Goal: Complete application form

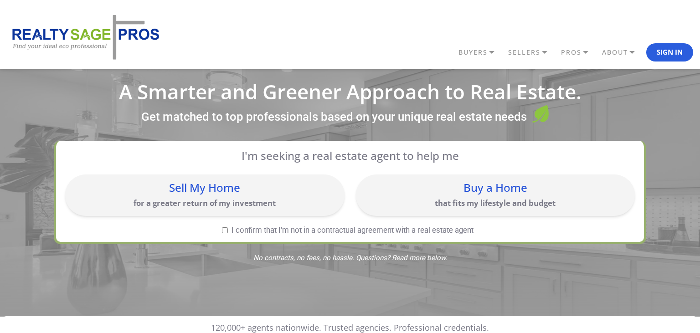
click at [493, 200] on p "that fits my lifestyle and budget" at bounding box center [496, 203] width 270 height 10
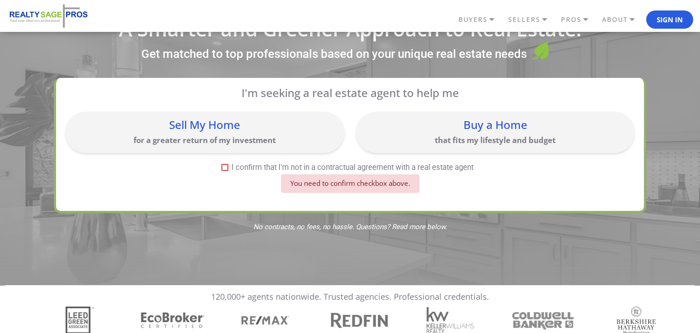
scroll to position [63, 0]
click at [223, 166] on input "I confirm that I'm not in a contractual agreement with a real estate agent" at bounding box center [225, 167] width 6 height 6
checkbox input "true"
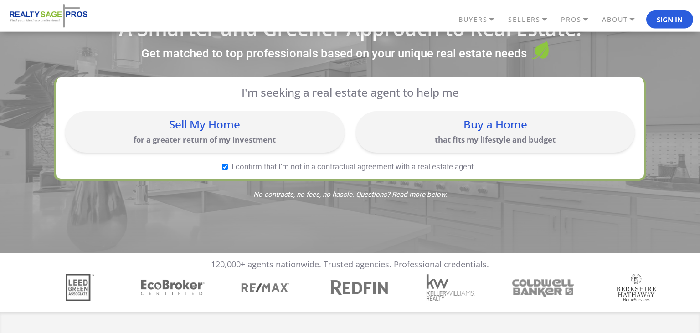
click at [479, 135] on p "that fits my lifestyle and budget" at bounding box center [496, 140] width 270 height 10
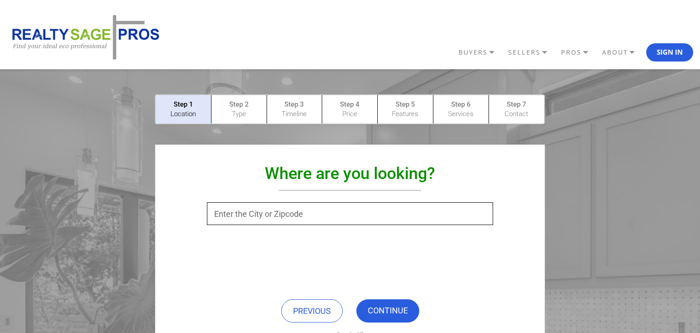
click at [242, 214] on input "text" at bounding box center [350, 213] width 286 height 23
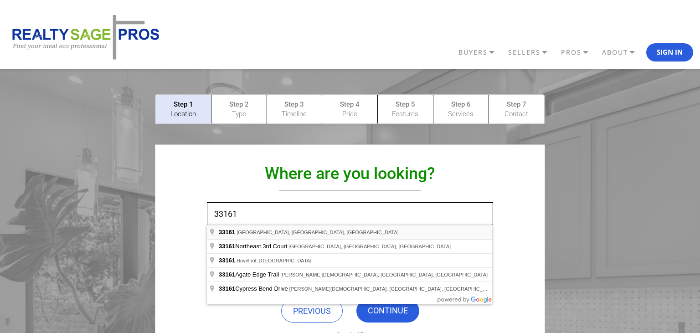
type input "Biscayne Park, FL 33161, USA"
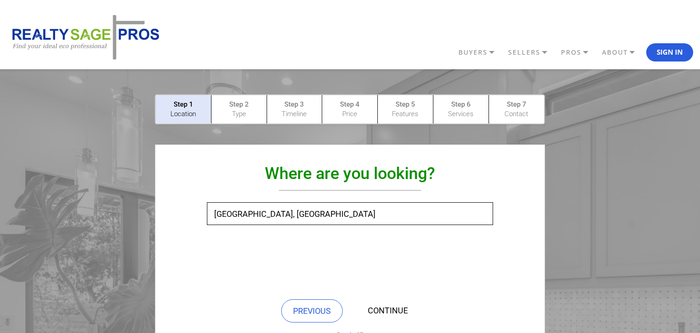
click at [387, 310] on link "CONTINUE" at bounding box center [388, 311] width 63 height 23
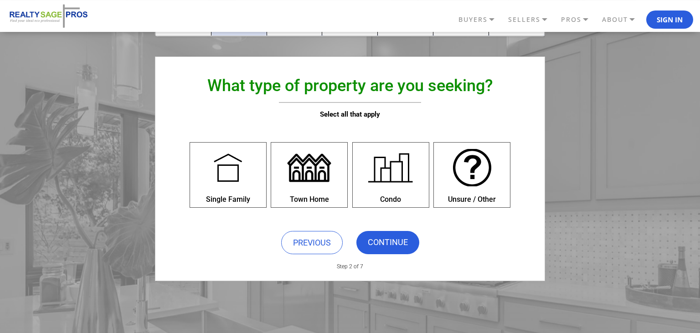
scroll to position [92, 0]
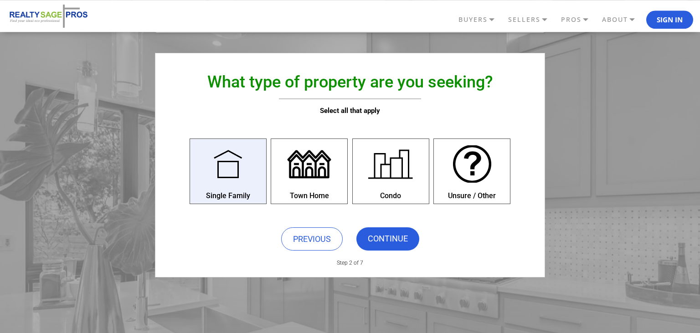
click at [223, 171] on div at bounding box center [228, 164] width 50 height 50
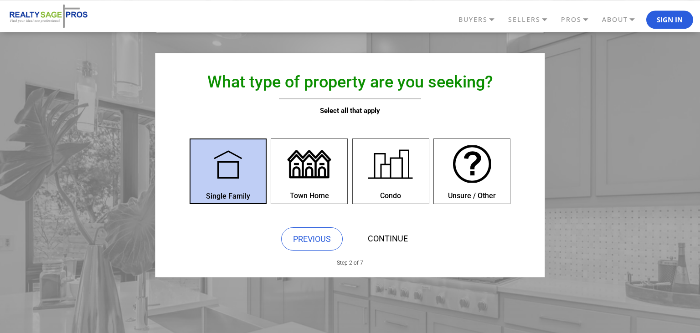
click at [394, 234] on link "CONTINUE" at bounding box center [388, 239] width 63 height 23
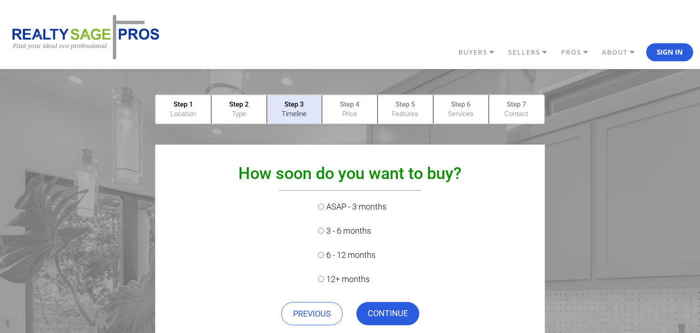
scroll to position [0, 0]
click at [317, 313] on link "PREVIOUS" at bounding box center [312, 313] width 62 height 23
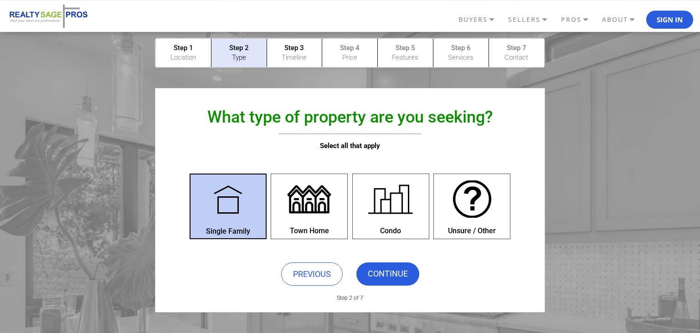
scroll to position [63, 0]
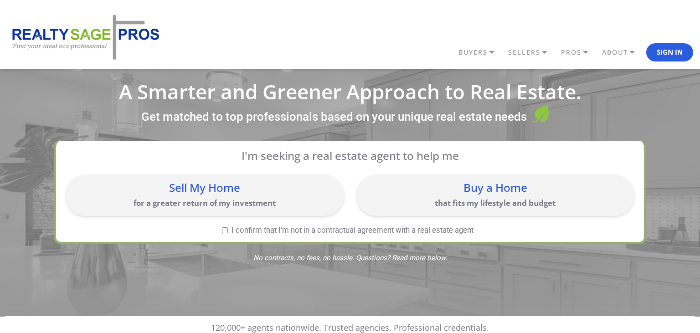
scroll to position [63, 0]
